Goal: Information Seeking & Learning: Learn about a topic

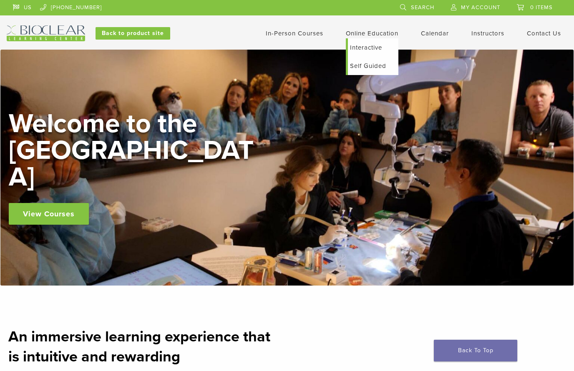
click at [366, 68] on link "Self Guided" at bounding box center [373, 66] width 51 height 18
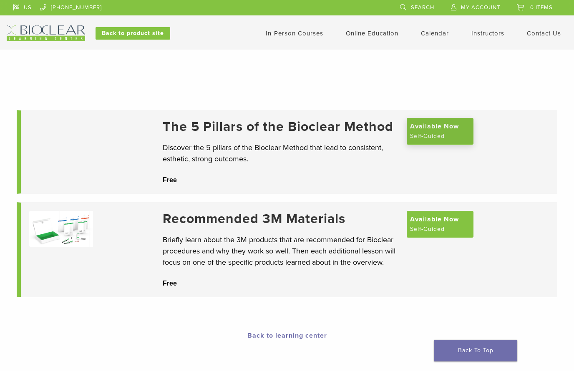
click at [432, 127] on span "Available Now" at bounding box center [434, 126] width 49 height 10
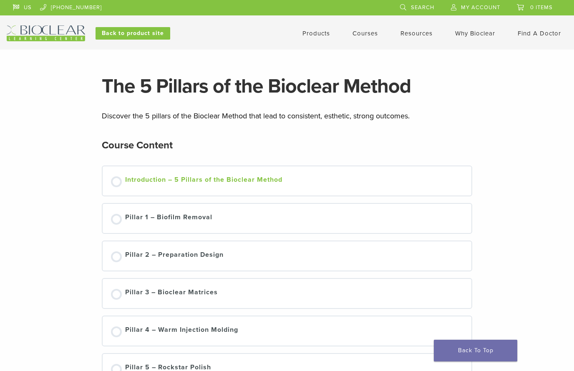
click at [114, 182] on div at bounding box center [116, 182] width 11 height 11
